Goal: Transaction & Acquisition: Purchase product/service

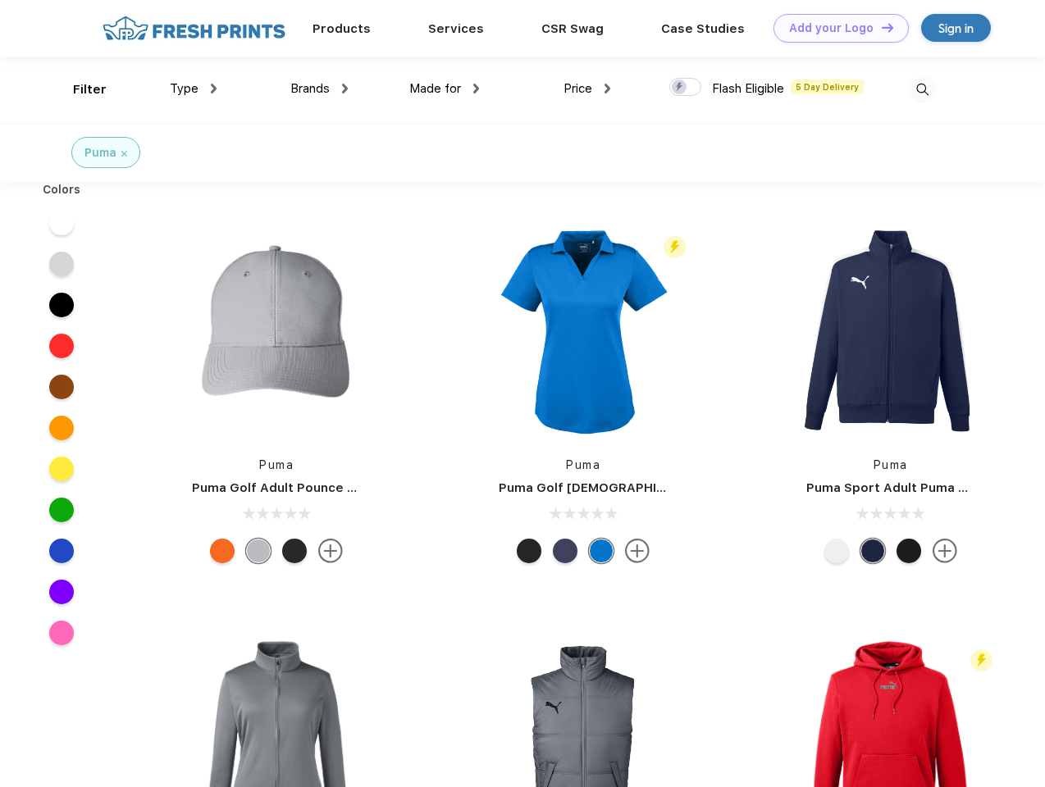
scroll to position [1, 0]
click at [835, 28] on link "Add your Logo Design Tool" at bounding box center [840, 28] width 135 height 29
click at [0, 0] on div "Design Tool" at bounding box center [0, 0] width 0 height 0
click at [880, 27] on link "Add your Logo Design Tool" at bounding box center [840, 28] width 135 height 29
click at [79, 89] on div "Filter" at bounding box center [90, 89] width 34 height 19
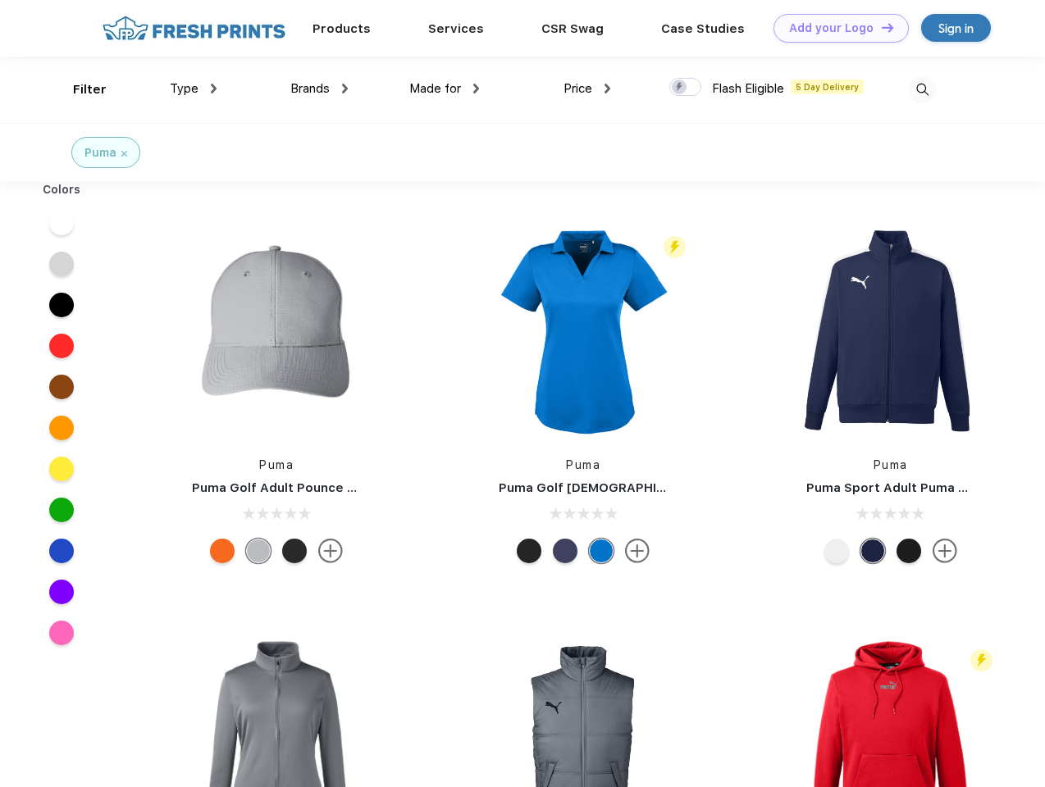
click at [194, 89] on span "Type" at bounding box center [184, 88] width 29 height 15
click at [319, 89] on span "Brands" at bounding box center [309, 88] width 39 height 15
click at [445, 89] on span "Made for" at bounding box center [435, 88] width 52 height 15
click at [587, 89] on span "Price" at bounding box center [577, 88] width 29 height 15
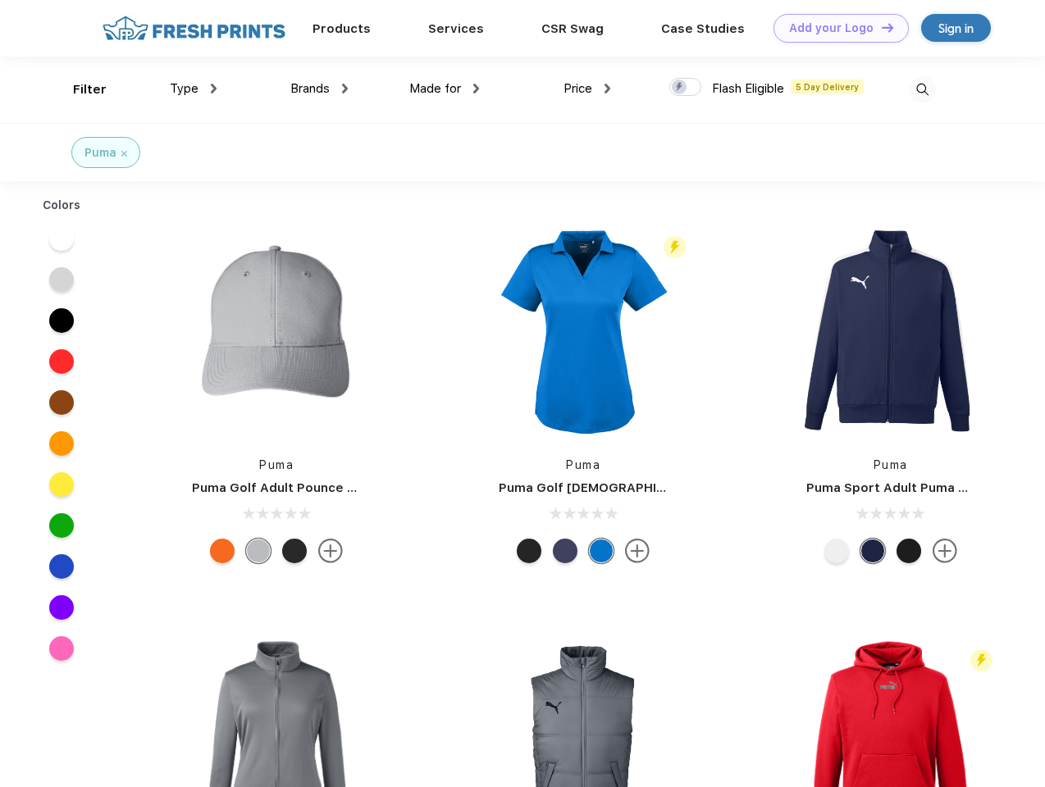
click at [686, 88] on div at bounding box center [685, 87] width 32 height 18
click at [680, 88] on input "checkbox" at bounding box center [674, 82] width 11 height 11
click at [922, 89] on img at bounding box center [922, 89] width 27 height 27
